Goal: Book appointment/travel/reservation

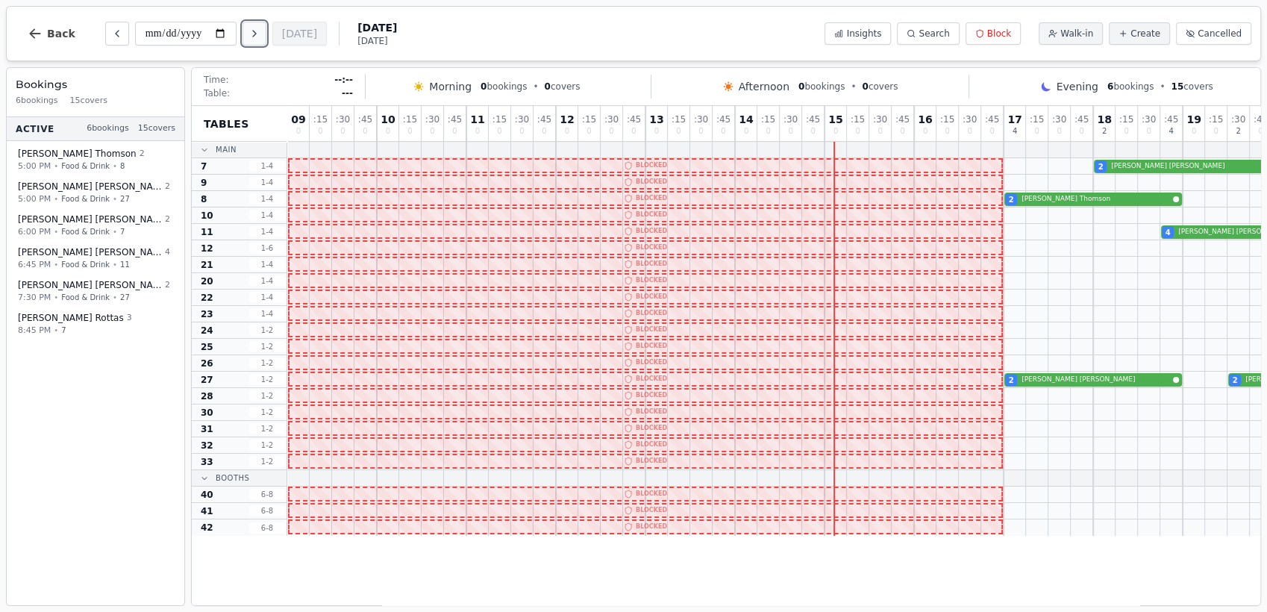
click at [257, 28] on icon "Next day" at bounding box center [255, 34] width 12 height 12
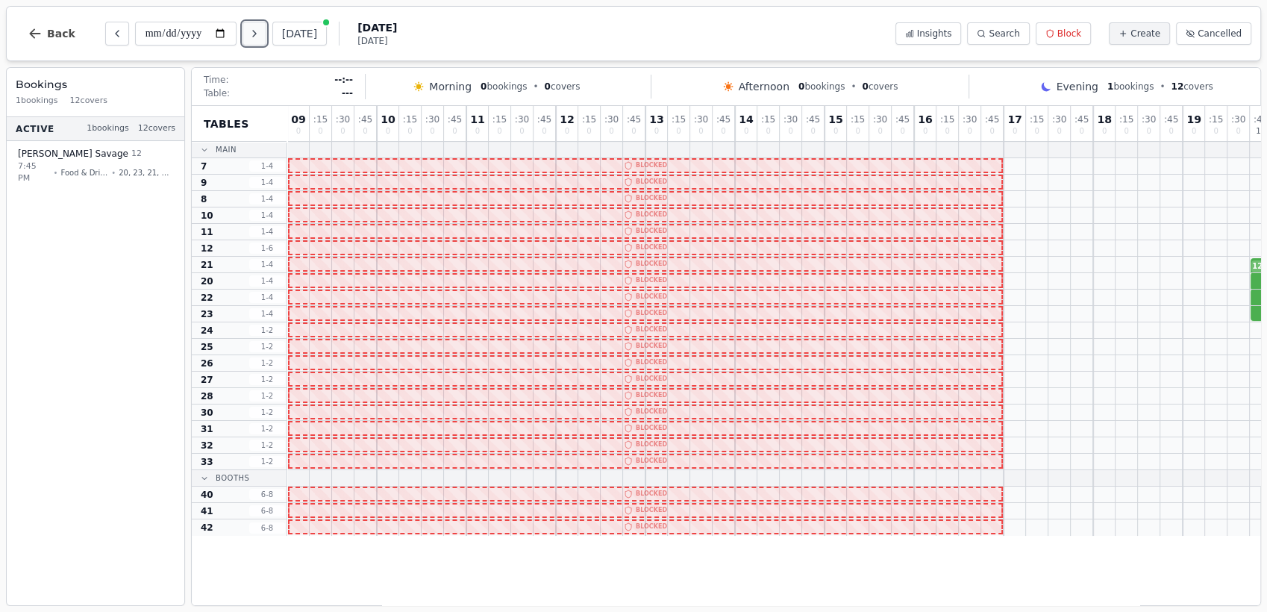
click at [257, 28] on icon "Next day" at bounding box center [255, 34] width 12 height 12
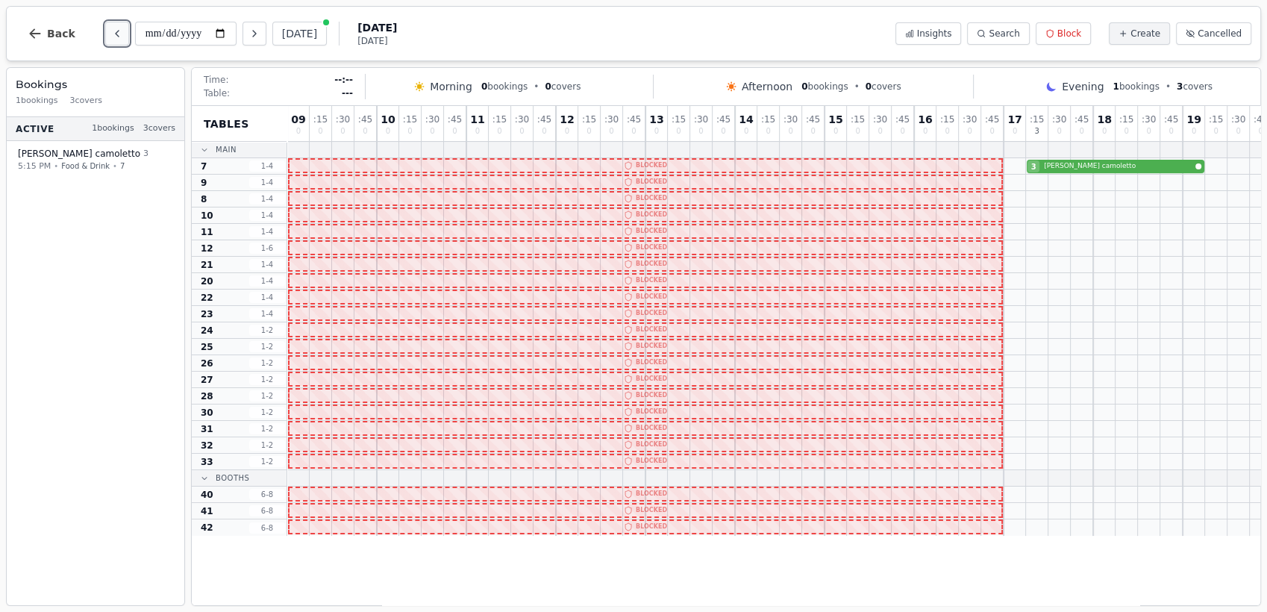
click at [115, 35] on icon "Previous day" at bounding box center [117, 34] width 12 height 12
type input "**********"
